Goal: Find specific page/section: Find specific page/section

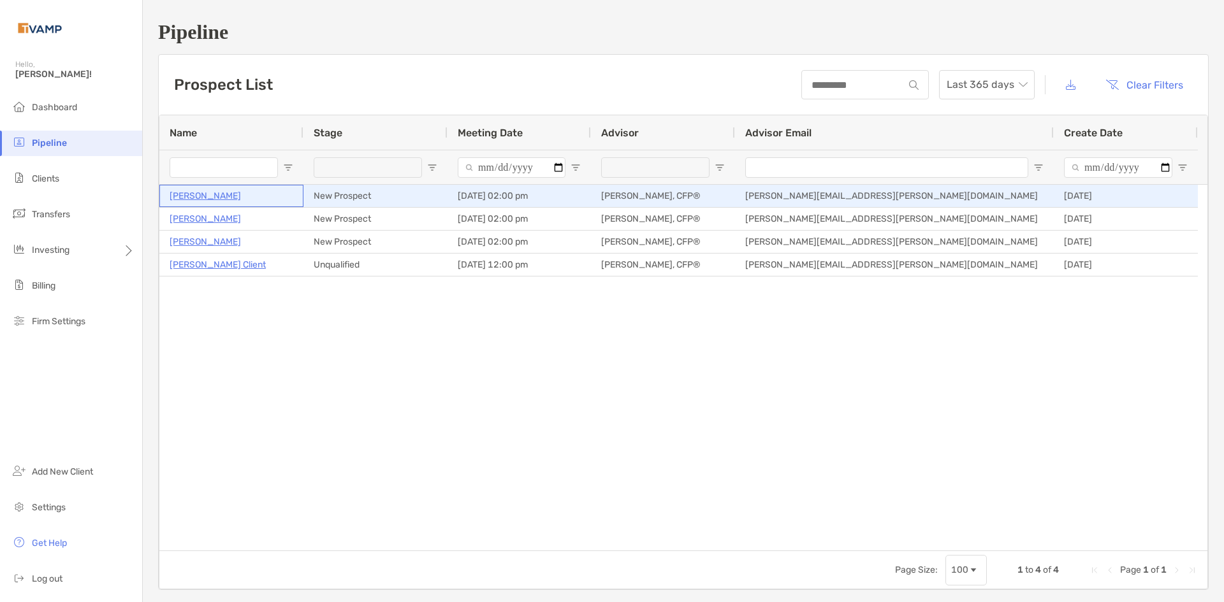
click at [208, 192] on p "[PERSON_NAME]" at bounding box center [205, 196] width 71 height 16
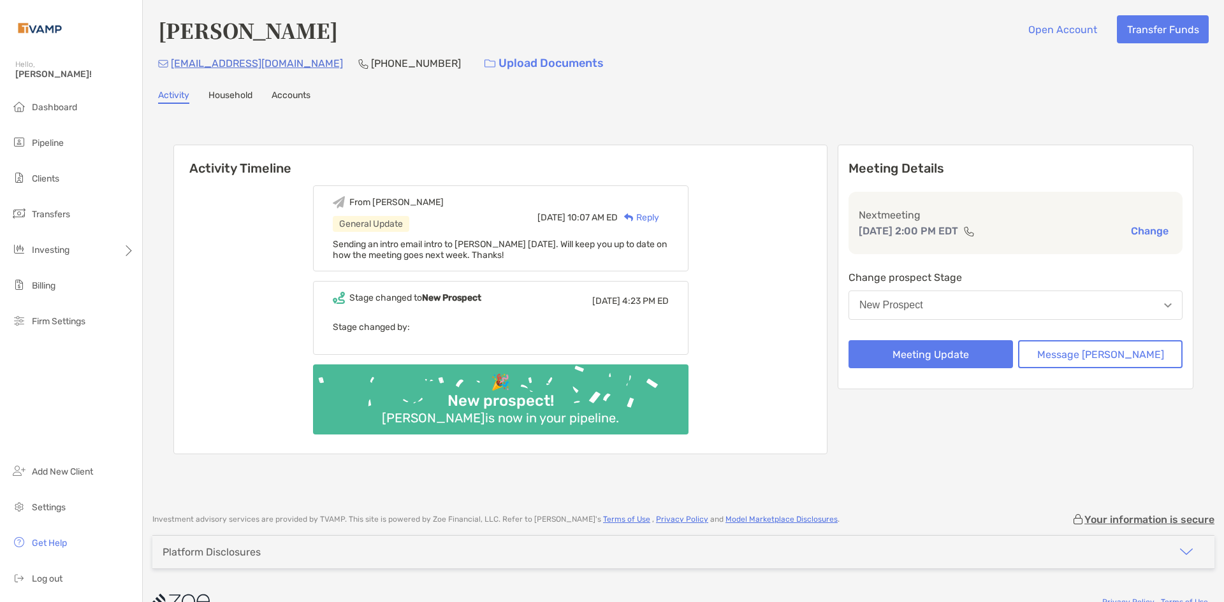
click at [231, 96] on link "Household" at bounding box center [230, 97] width 44 height 14
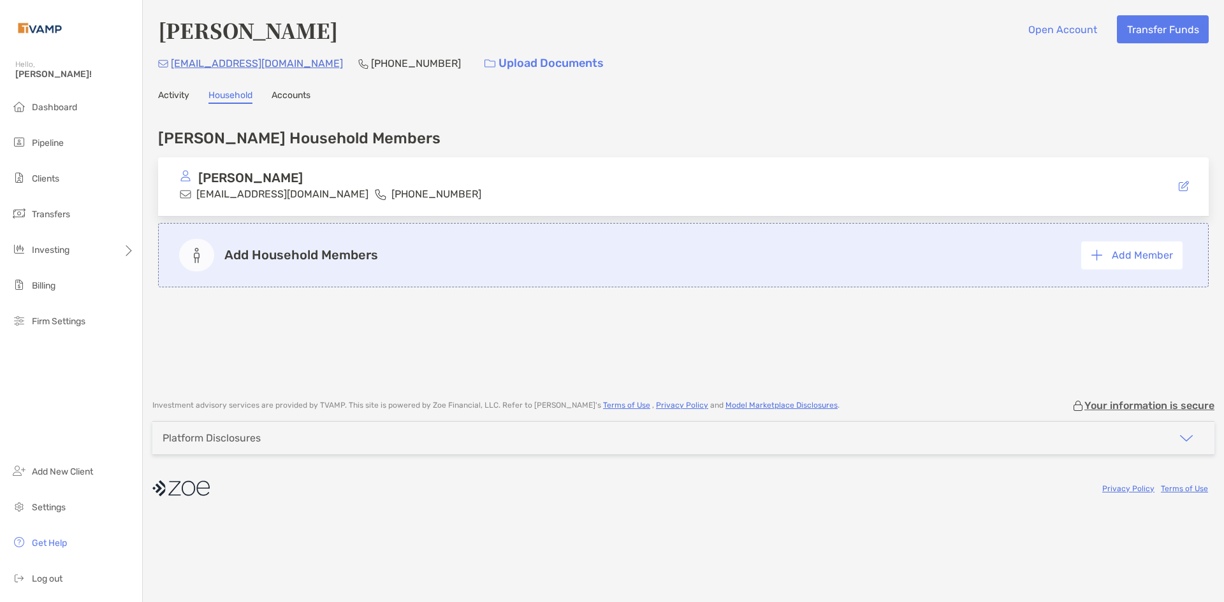
click at [313, 92] on div "Activity Household Accounts" at bounding box center [683, 97] width 1050 height 14
click at [307, 96] on link "Accounts" at bounding box center [290, 97] width 39 height 14
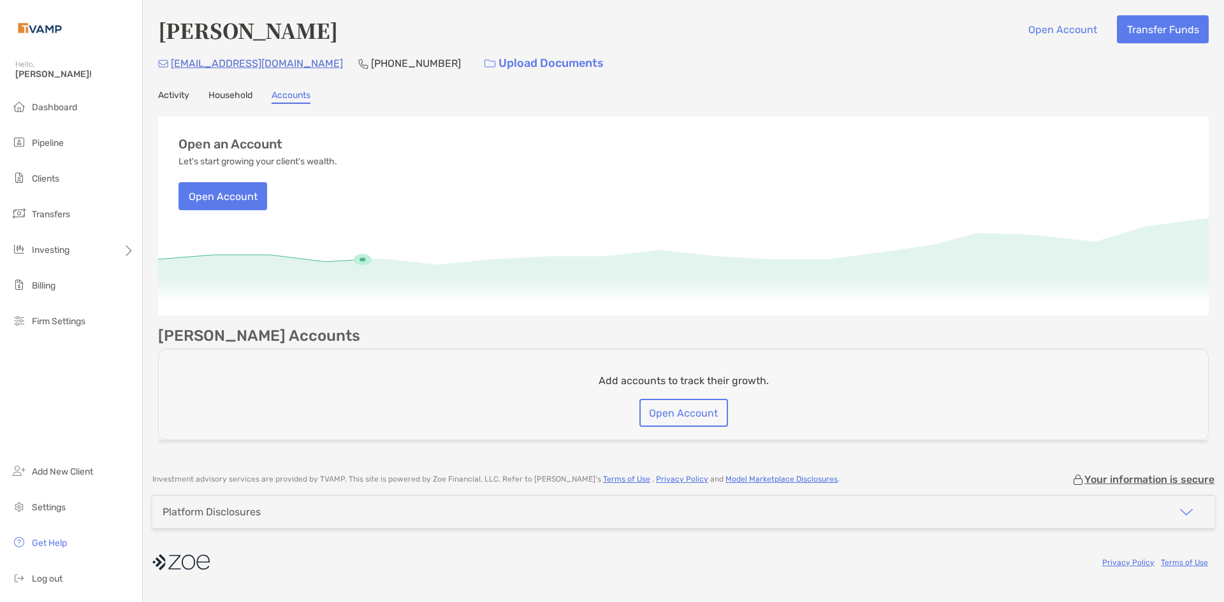
click at [172, 93] on link "Activity" at bounding box center [173, 97] width 31 height 14
